Goal: Task Accomplishment & Management: Complete application form

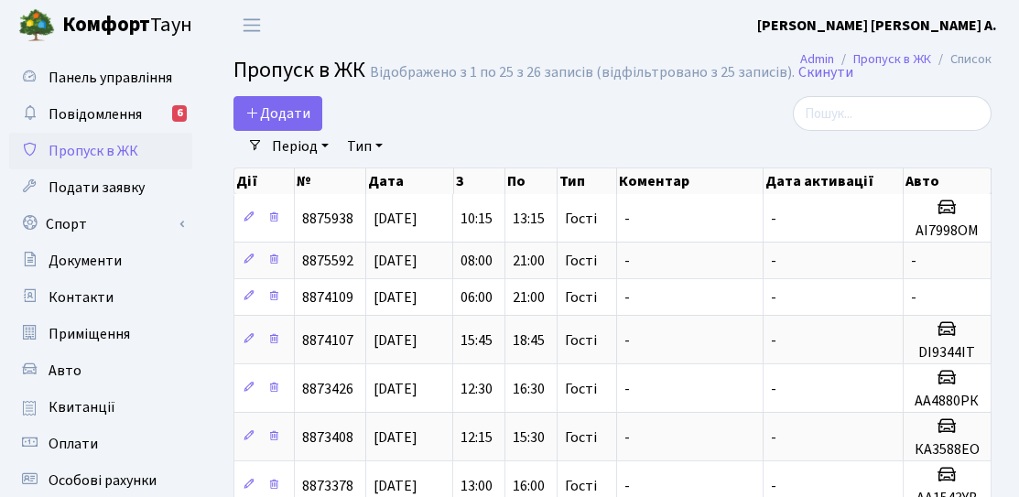
select select "25"
click at [278, 119] on span "Додати" at bounding box center [277, 113] width 65 height 20
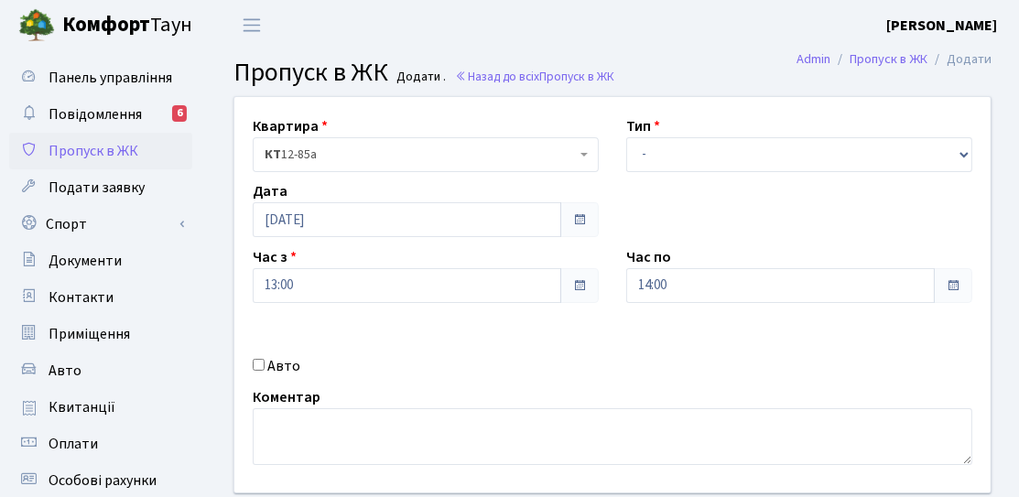
click at [291, 367] on label "Авто" at bounding box center [283, 366] width 33 height 22
click at [265, 367] on input "Авто" at bounding box center [259, 365] width 12 height 12
checkbox input "true"
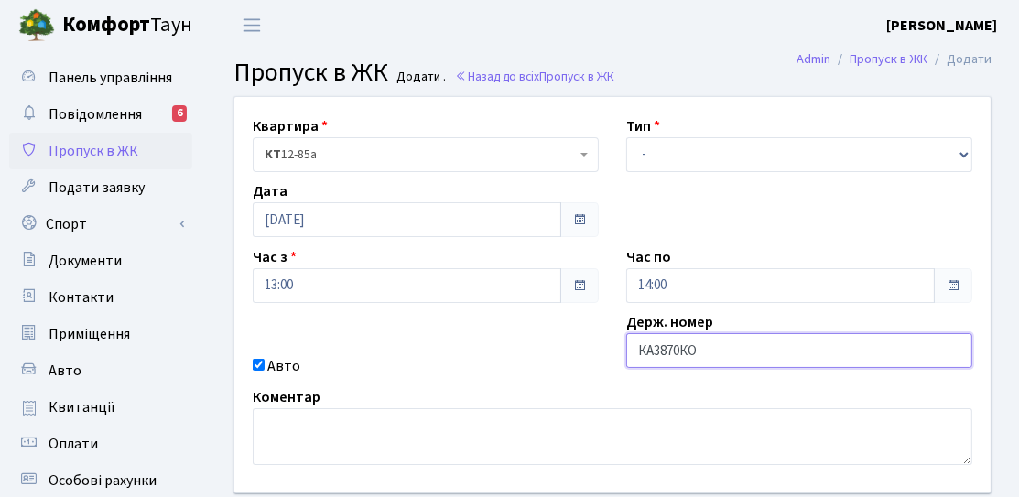
type input "КА3870КО"
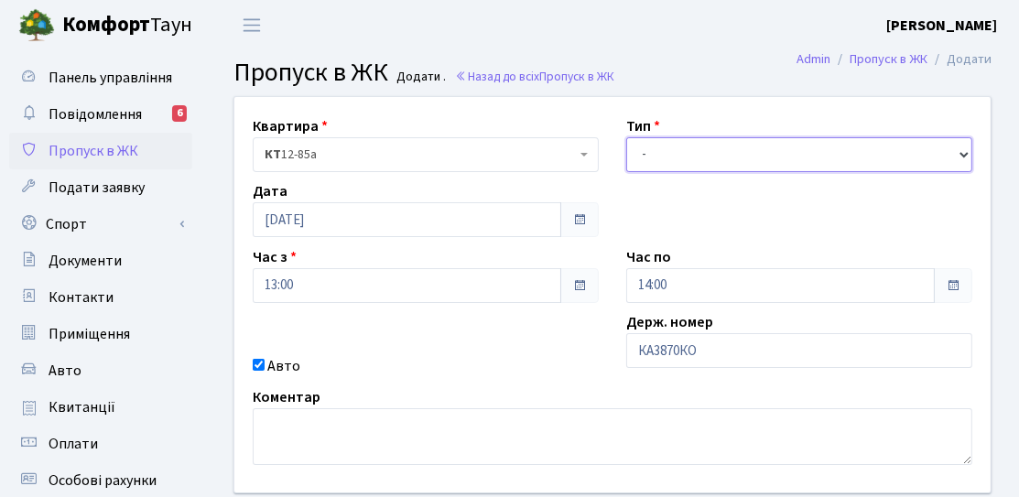
click at [815, 157] on select "- Доставка Таксі Гості Сервіс" at bounding box center [799, 154] width 346 height 35
select select "3"
click at [626, 137] on select "- Доставка Таксі Гості Сервіс" at bounding box center [799, 154] width 346 height 35
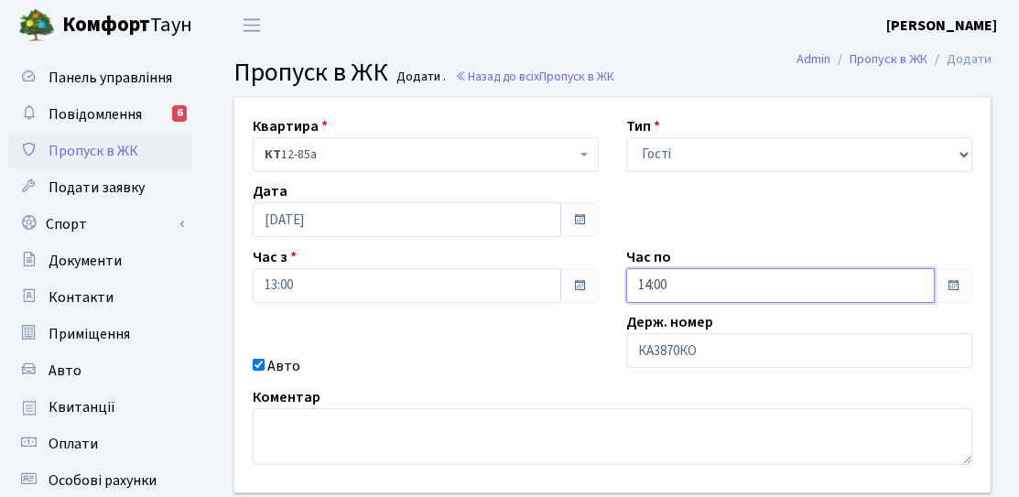
click at [680, 286] on input "14:00" at bounding box center [780, 285] width 309 height 35
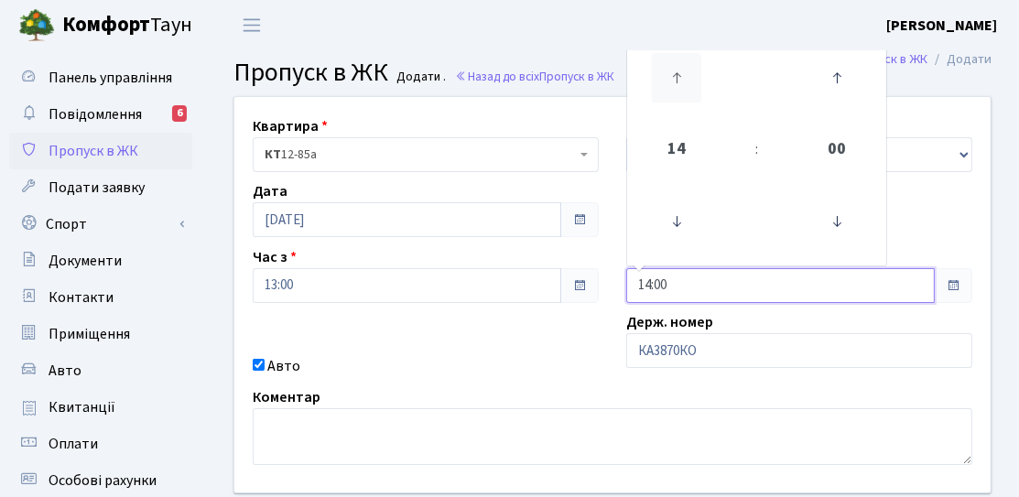
click at [697, 68] on icon at bounding box center [676, 77] width 49 height 49
type input "16:00"
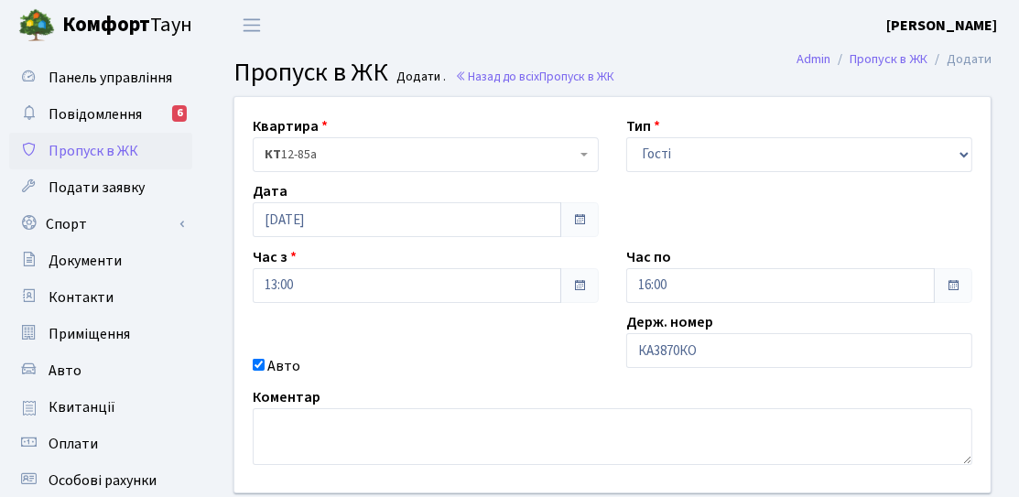
drag, startPoint x: 584, startPoint y: 343, endPoint x: 495, endPoint y: 419, distance: 117.6
click at [582, 344] on div "Квартира <b>КТ</b>&nbsp;&nbsp;&nbsp;&nbsp;12-85а КТ 12-85а Тип - Доставка Таксі…" at bounding box center [613, 295] width 784 height 396
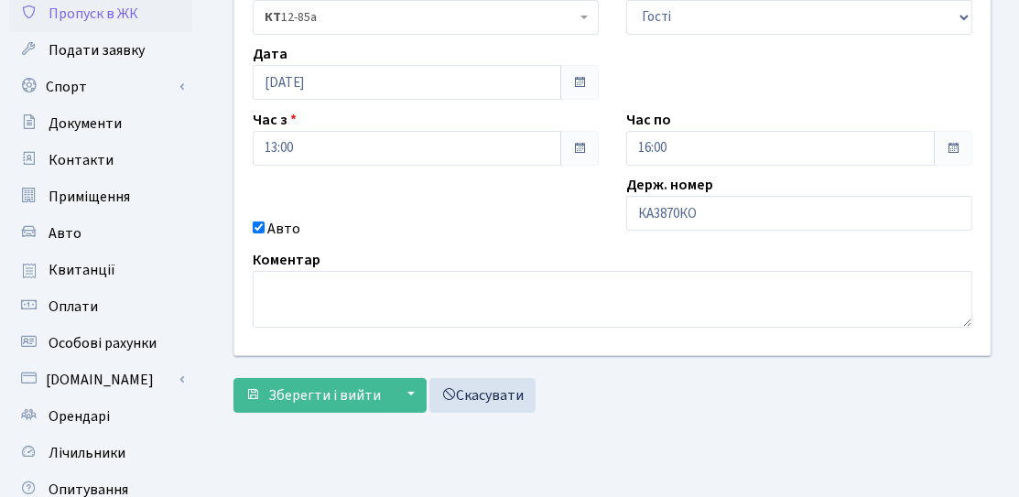
scroll to position [183, 0]
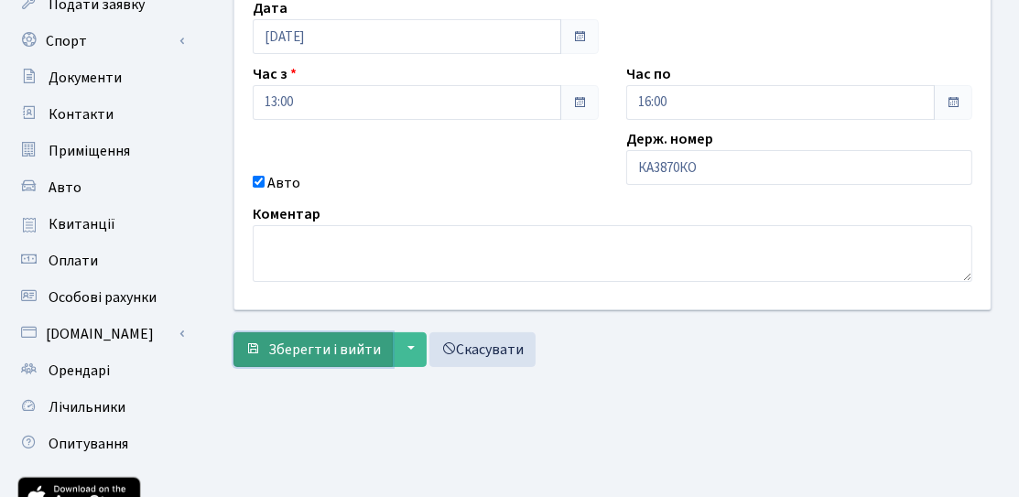
click at [345, 358] on button "Зберегти і вийти" at bounding box center [313, 349] width 159 height 35
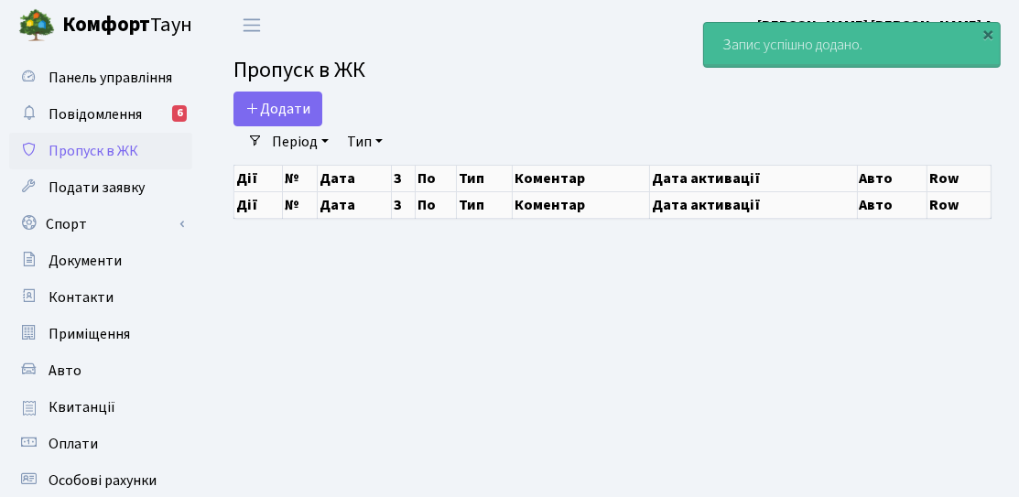
select select "25"
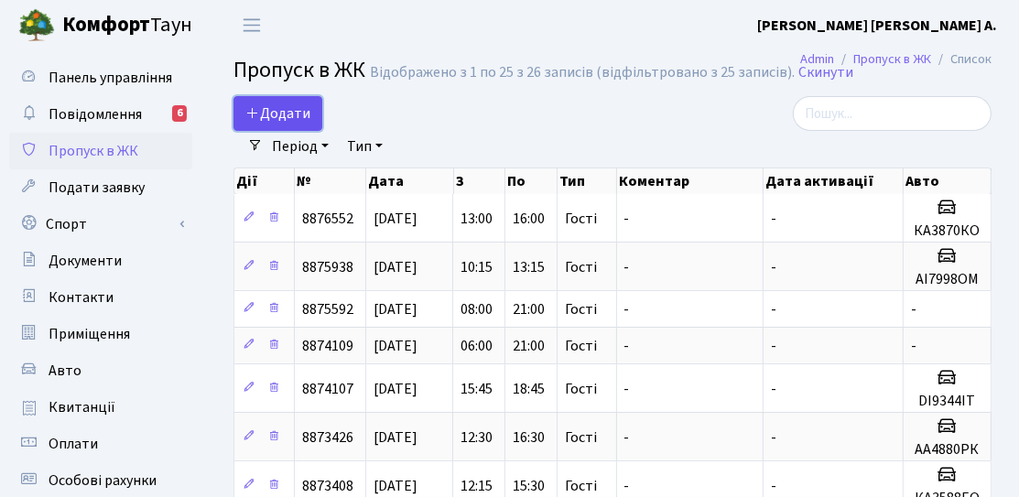
click at [265, 127] on link "Додати" at bounding box center [278, 113] width 89 height 35
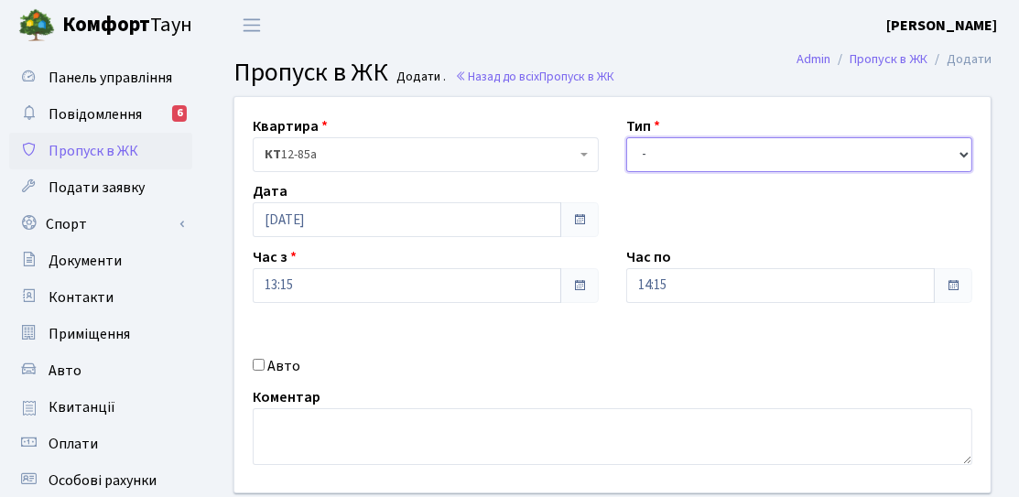
click at [664, 154] on select "- Доставка Таксі Гості Сервіс" at bounding box center [799, 154] width 346 height 35
select select "3"
click at [626, 137] on select "- Доставка Таксі Гості Сервіс" at bounding box center [799, 154] width 346 height 35
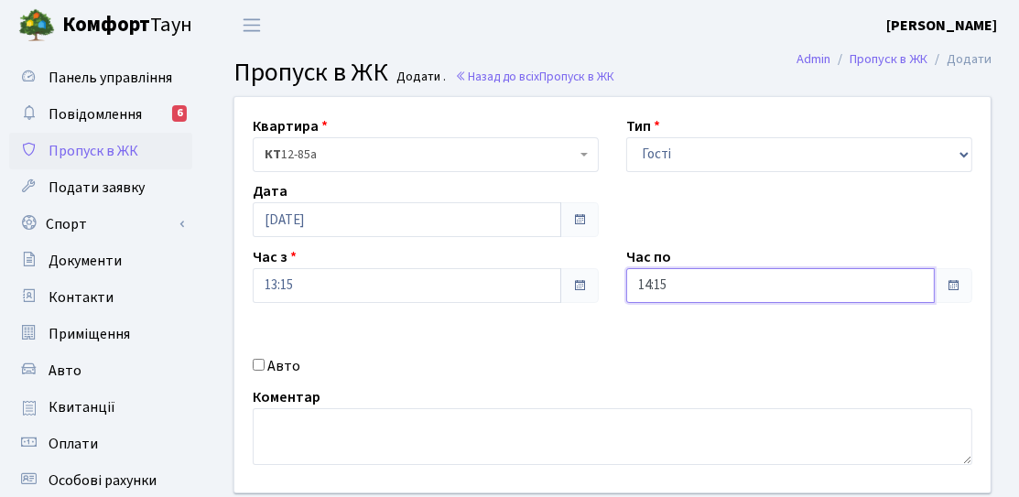
click at [670, 288] on input "14:15" at bounding box center [780, 285] width 309 height 35
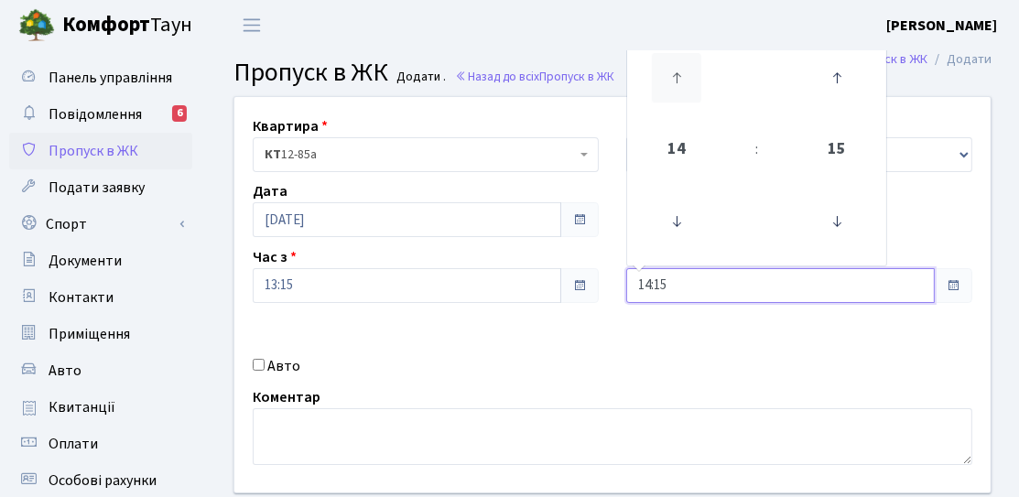
click at [675, 99] on icon at bounding box center [676, 77] width 49 height 49
type input "16:15"
click at [599, 346] on div "Квартира <b>КТ</b>&nbsp;&nbsp;&nbsp;&nbsp;12-85а КТ 12-85а Тип - Доставка Таксі…" at bounding box center [613, 295] width 784 height 396
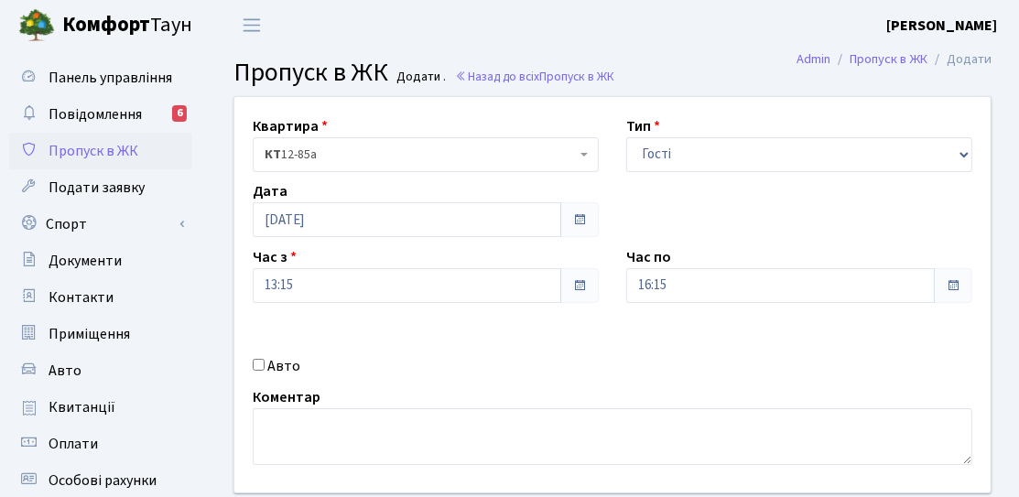
click at [277, 374] on label "Авто" at bounding box center [283, 366] width 33 height 22
click at [265, 371] on input "Авто" at bounding box center [259, 365] width 12 height 12
checkbox input "true"
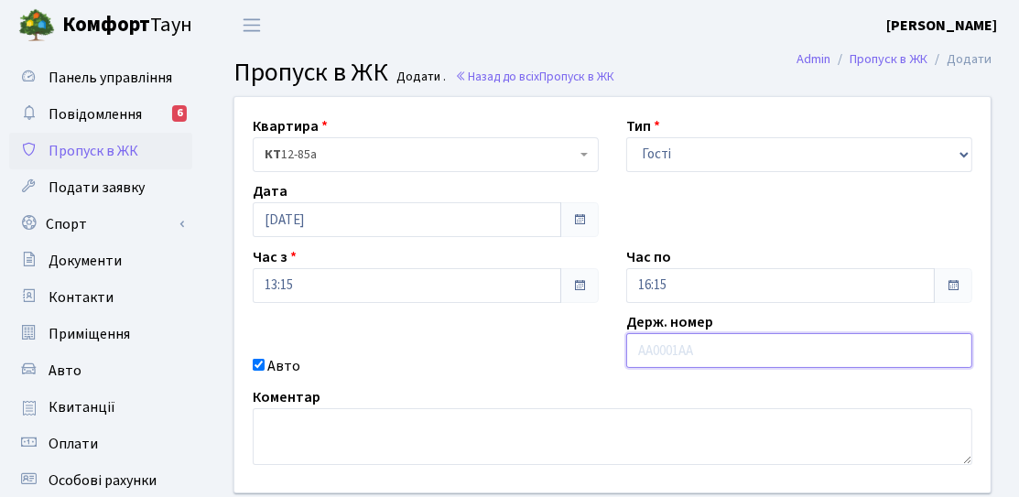
paste input "КА8890РС"
type input "КА8890РС"
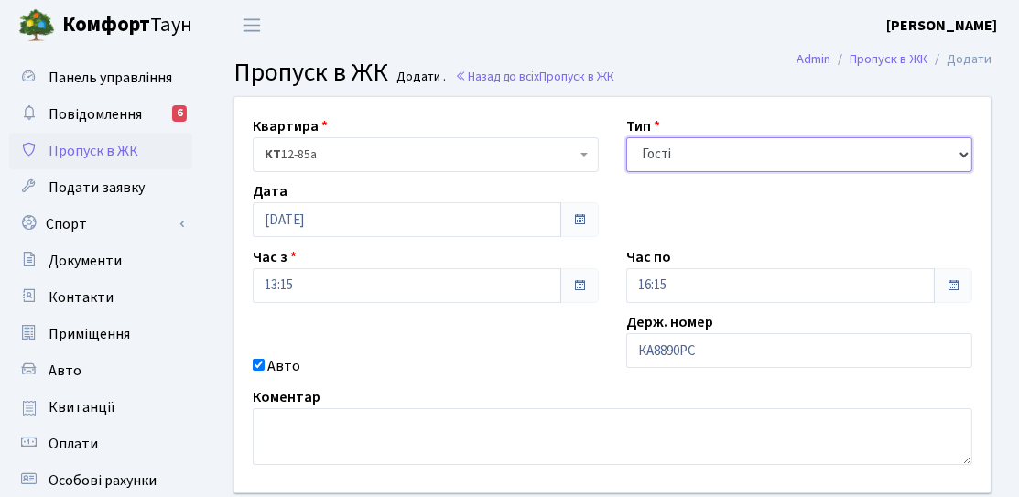
click at [701, 161] on select "- Доставка Таксі Гості Сервіс" at bounding box center [799, 154] width 346 height 35
click at [518, 349] on div "Квартира <b>КТ</b>&nbsp;&nbsp;&nbsp;&nbsp;12-85а КТ 12-85а Тип - Доставка Таксі…" at bounding box center [613, 295] width 784 height 396
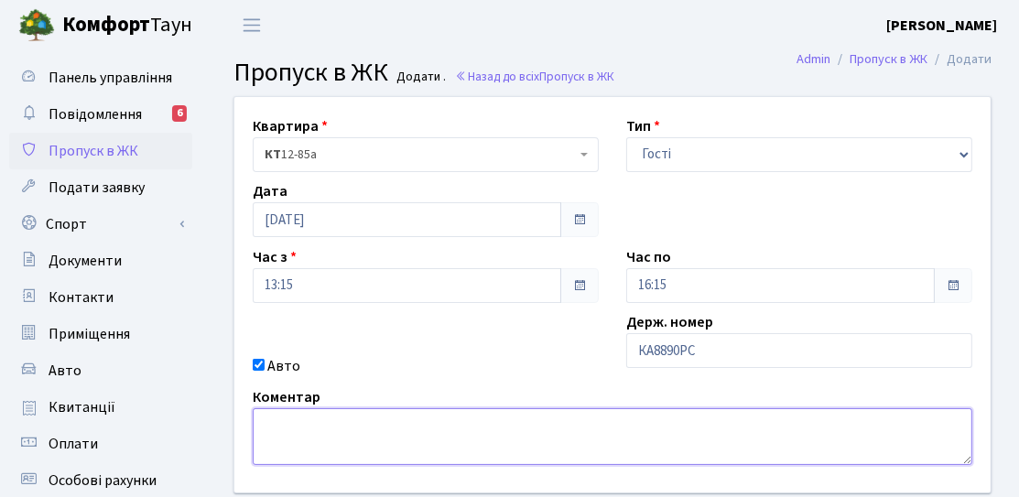
click at [353, 422] on textarea at bounding box center [613, 436] width 720 height 57
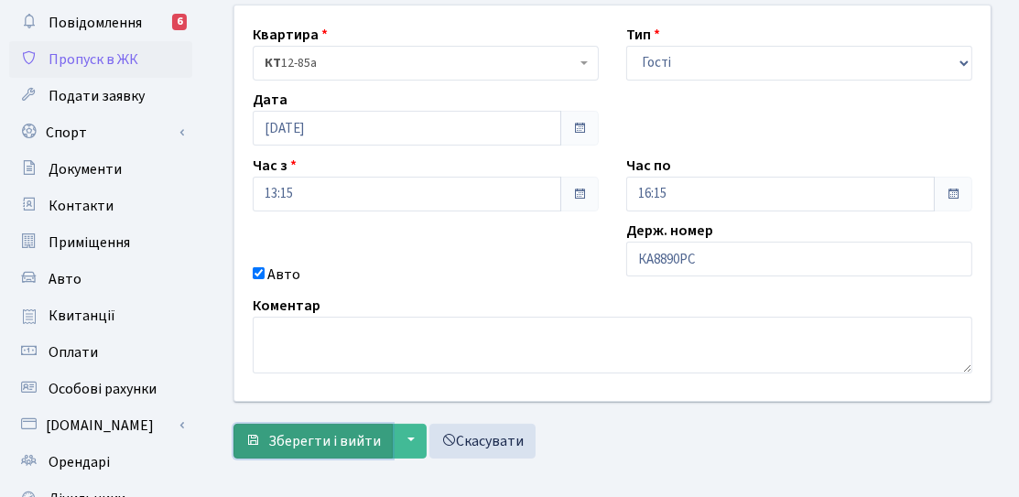
click at [336, 443] on span "Зберегти і вийти" at bounding box center [324, 441] width 113 height 20
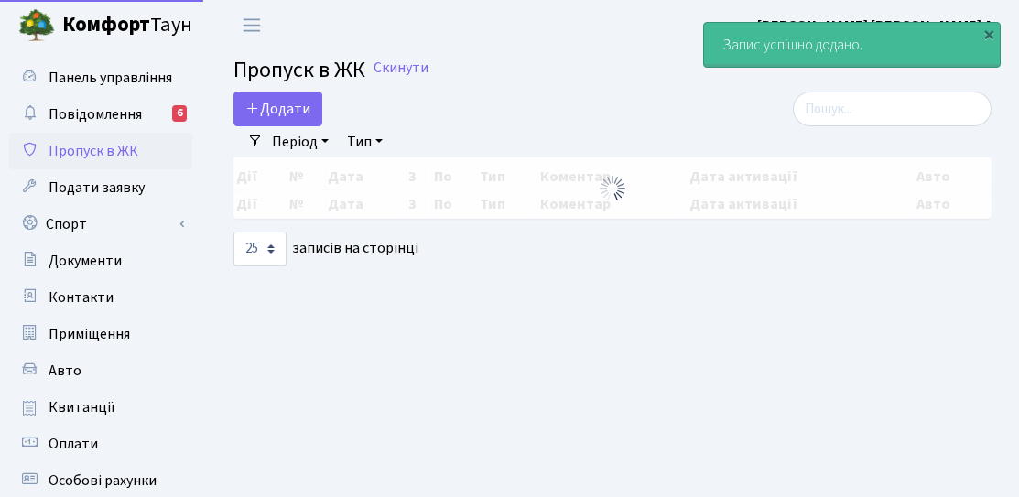
select select "25"
